Goal: Complete application form

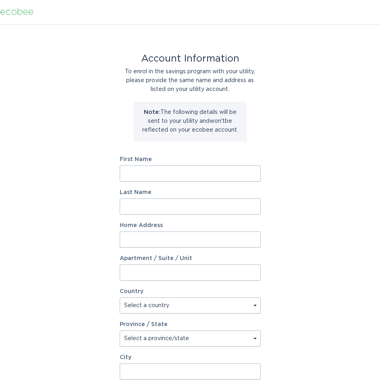
click at [179, 171] on input "First Name" at bounding box center [190, 174] width 141 height 16
click at [207, 177] on input "Davi" at bounding box center [190, 174] width 141 height 16
type input "David"
type input "Chapman"
type input "14 Pinehurst Crescent"
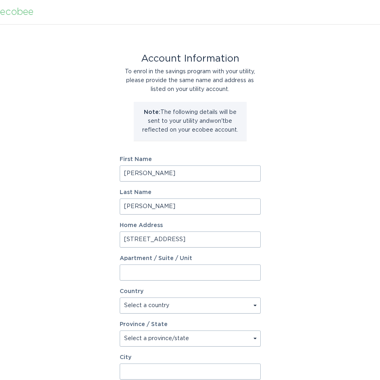
select select "CA"
type input "Toronto"
type input "M9A3A5"
select select "ON"
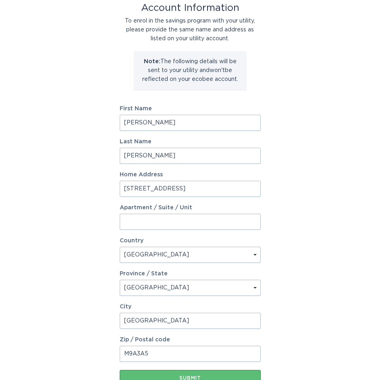
scroll to position [110, 0]
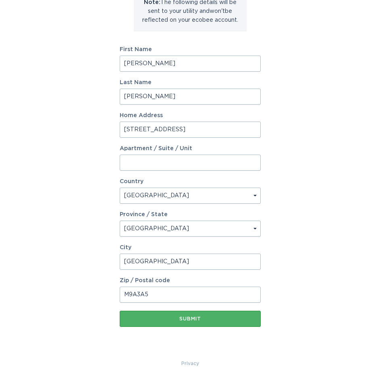
click at [211, 319] on div "Submit" at bounding box center [190, 319] width 133 height 5
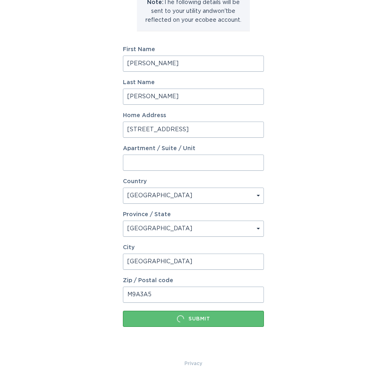
scroll to position [0, 0]
